Goal: Transaction & Acquisition: Book appointment/travel/reservation

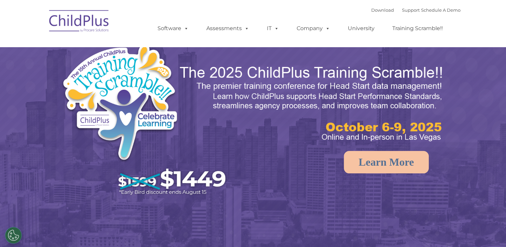
select select "MEDIUM"
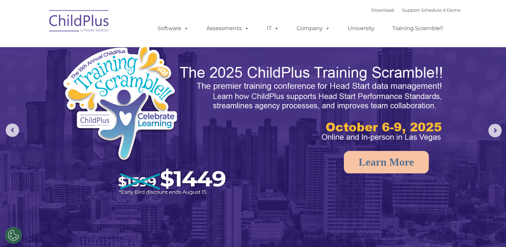
click at [78, 18] on img at bounding box center [79, 21] width 67 height 33
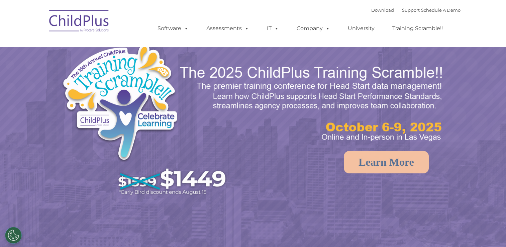
select select "MEDIUM"
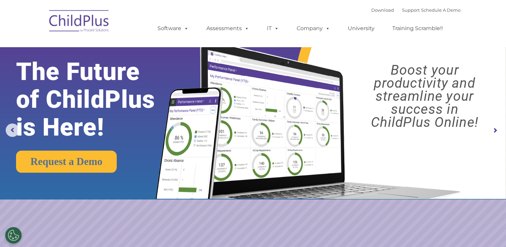
click at [78, 18] on img at bounding box center [79, 21] width 67 height 33
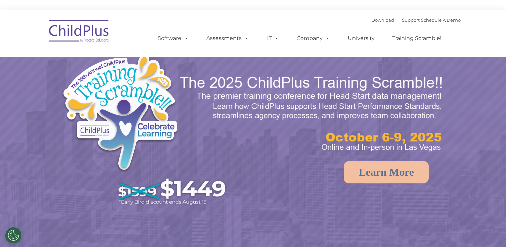
select select "MEDIUM"
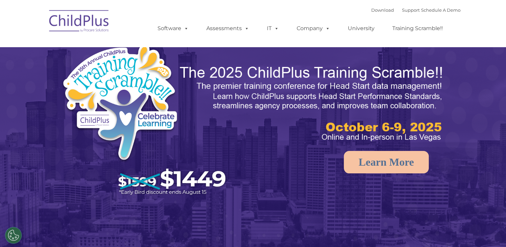
select select "MEDIUM"
click at [73, 15] on img at bounding box center [79, 21] width 67 height 33
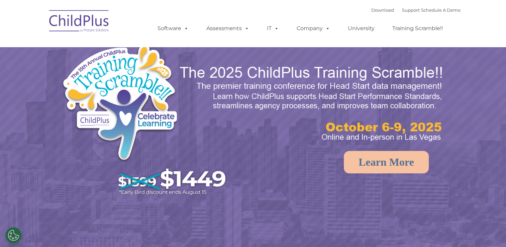
select select "MEDIUM"
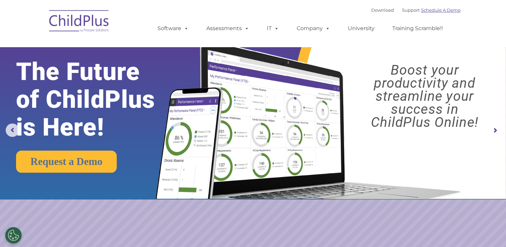
click at [432, 9] on link "Schedule A Demo" at bounding box center [440, 9] width 39 height 5
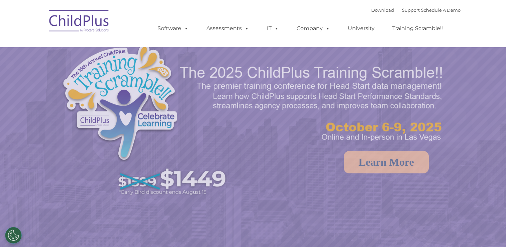
select select "MEDIUM"
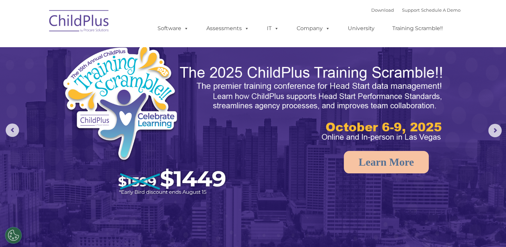
click at [90, 27] on img at bounding box center [79, 21] width 67 height 33
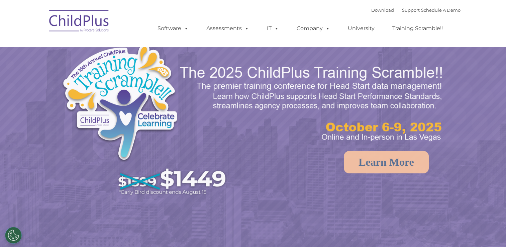
select select "MEDIUM"
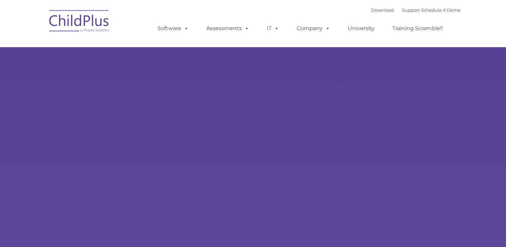
type input ""
select select "MEDIUM"
